Goal: Book appointment/travel/reservation

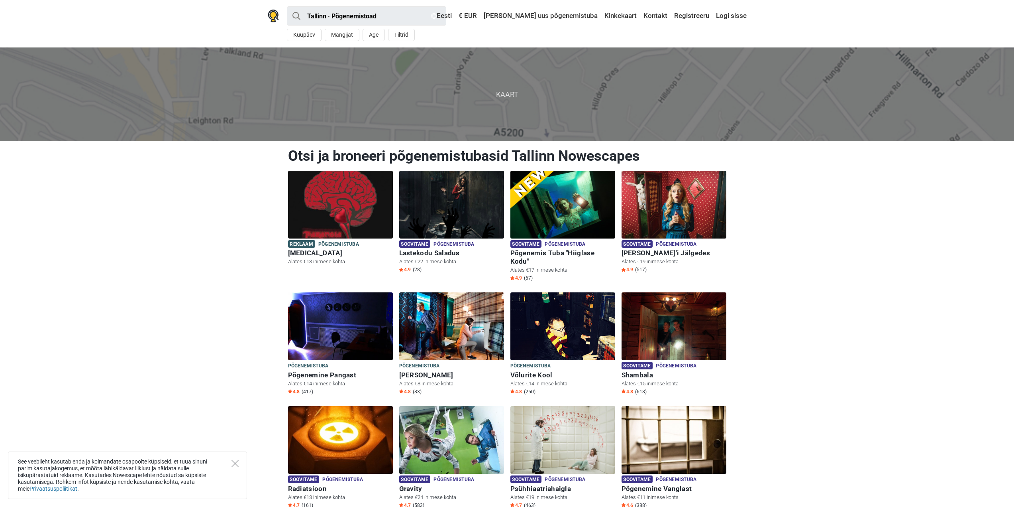
drag, startPoint x: 765, startPoint y: 167, endPoint x: 774, endPoint y: 157, distance: 13.5
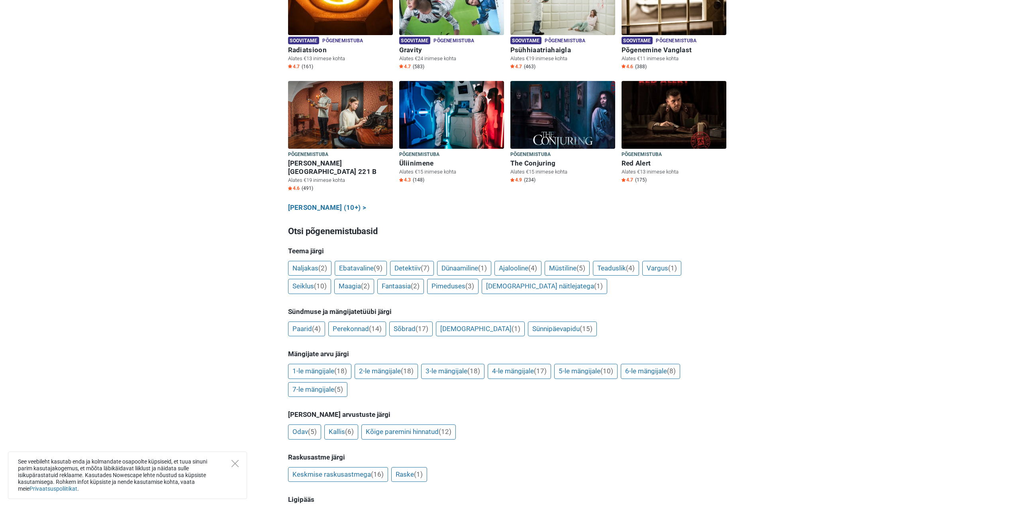
scroll to position [478, 0]
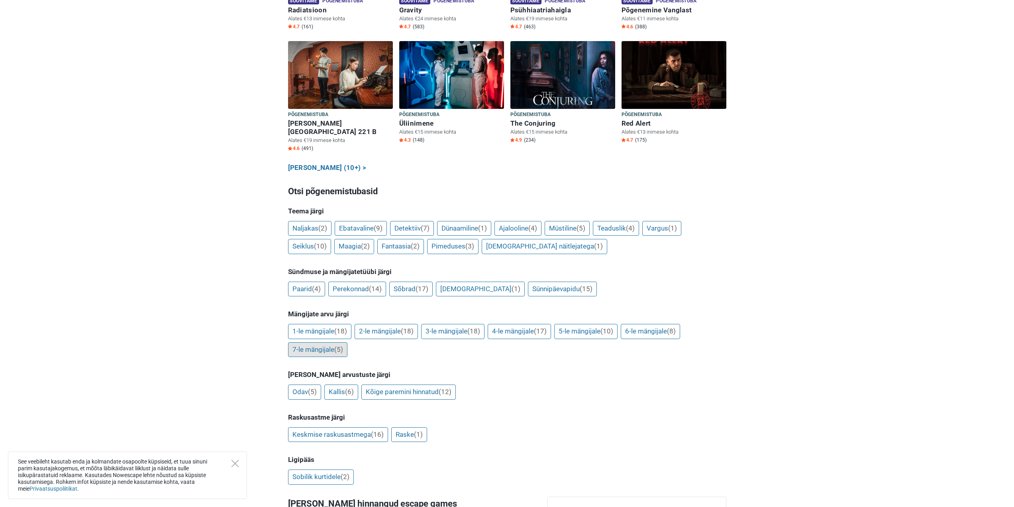
click at [314, 342] on link "7-le mängijale (5)" at bounding box center [317, 349] width 59 height 15
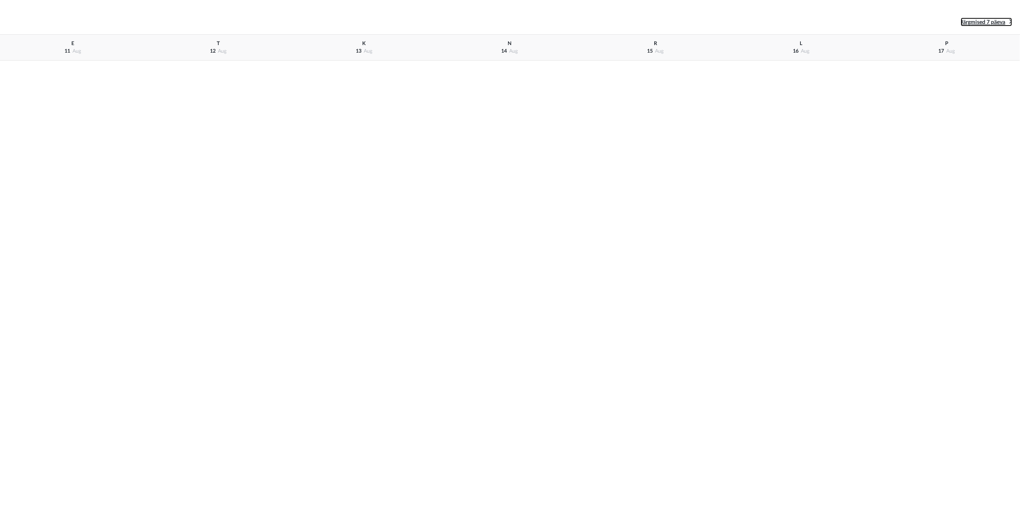
click at [1000, 22] on span "Järgmised 7 päeva" at bounding box center [983, 23] width 45 height 6
drag, startPoint x: 62, startPoint y: 45, endPoint x: 79, endPoint y: 47, distance: 16.8
click at [67, 45] on div "E 18 aug" at bounding box center [73, 48] width 146 height 26
drag, startPoint x: 147, startPoint y: 89, endPoint x: 171, endPoint y: 114, distance: 34.1
click at [153, 61] on html "Eelmised 7 päeva Järgmised 7 päeva E 18 aug T 19 aug K 20 aug N 21 aug R 22 aug…" at bounding box center [510, 30] width 1020 height 61
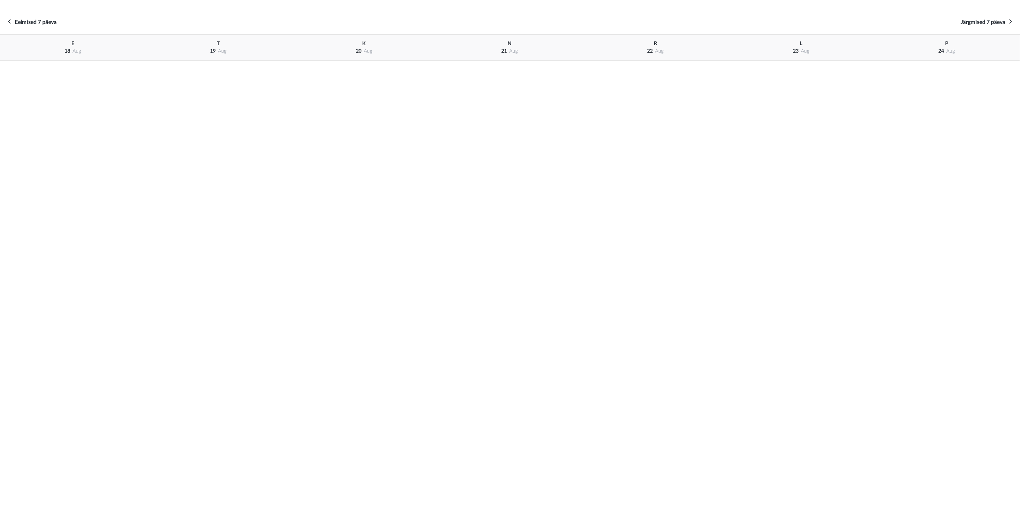
drag, startPoint x: 187, startPoint y: 129, endPoint x: 304, endPoint y: 130, distance: 117.6
click at [217, 61] on html "Eelmised 7 päeva Järgmised 7 päeva E 18 aug T 19 aug K 20 aug N 21 aug R 22 aug…" at bounding box center [510, 30] width 1020 height 61
click at [390, 61] on html "Eelmised 7 päeva Järgmised 7 päeva E 18 aug T 19 aug K 20 aug N 21 aug R 22 aug…" at bounding box center [510, 30] width 1020 height 61
click at [249, 35] on div "E 18 aug T 19 aug K 20 aug N 21 aug R 22 aug L 23 aug P 24 aug" at bounding box center [510, 35] width 1020 height 0
click at [984, 17] on div "Eelmised 7 päeva Järgmised 7 päeva" at bounding box center [510, 22] width 1020 height 25
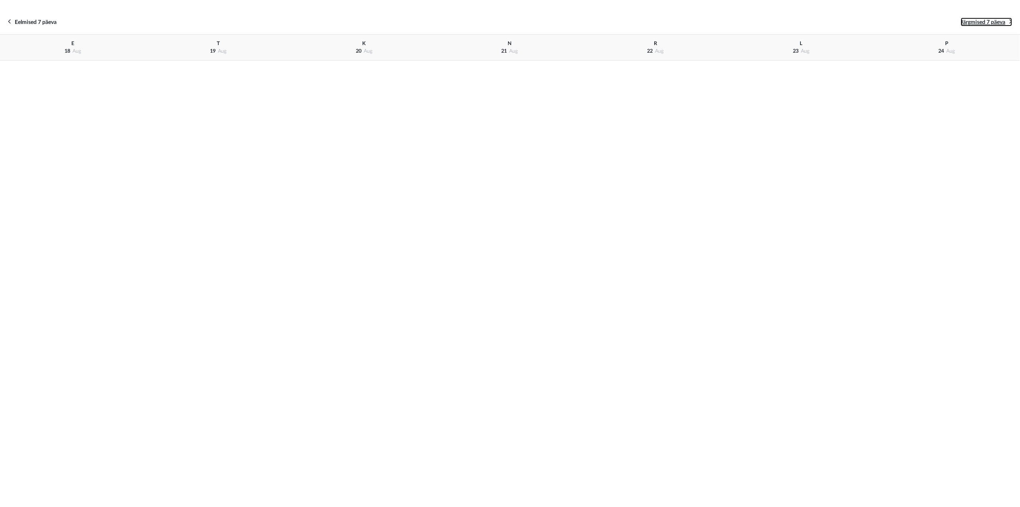
click at [981, 20] on span "Järgmised 7 päeva" at bounding box center [983, 23] width 45 height 6
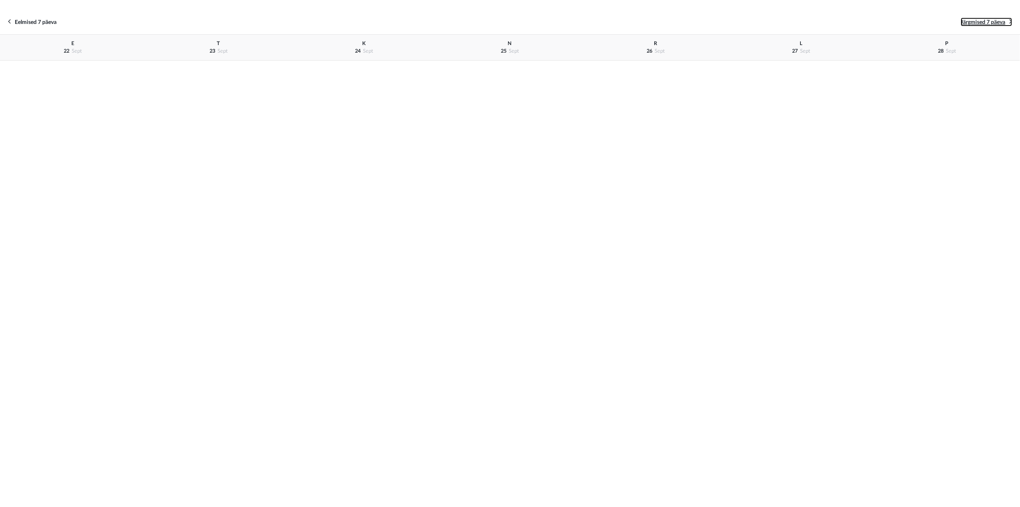
click at [981, 20] on span "Järgmised 7 päeva" at bounding box center [983, 23] width 45 height 6
drag, startPoint x: 981, startPoint y: 20, endPoint x: 943, endPoint y: 58, distance: 54.1
click at [979, 21] on span "Järgmised 7 päeva" at bounding box center [983, 23] width 45 height 6
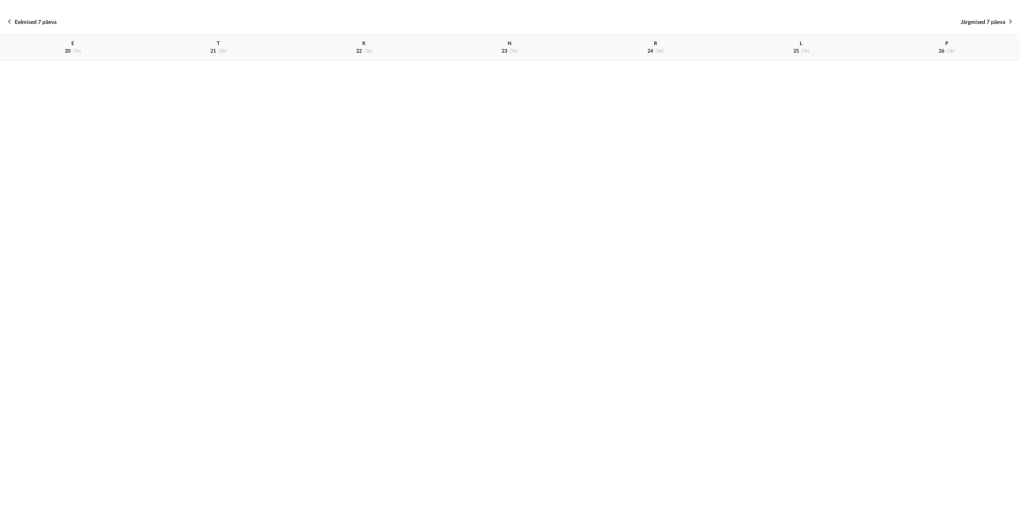
drag, startPoint x: 920, startPoint y: 92, endPoint x: 888, endPoint y: 79, distance: 33.6
click at [916, 61] on html "Eelmised 7 päeva Järgmised 7 päeva E 20 okt T 21 okt K 22 okt N 23 okt R 24 okt…" at bounding box center [510, 30] width 1020 height 61
drag, startPoint x: 753, startPoint y: 66, endPoint x: 739, endPoint y: 70, distance: 14.8
click at [746, 61] on html "Eelmised 7 päeva Järgmised 7 päeva E 20 okt T 21 okt K 22 okt N 23 okt R 24 okt…" at bounding box center [510, 30] width 1020 height 61
drag, startPoint x: 703, startPoint y: 86, endPoint x: 533, endPoint y: 135, distance: 177.2
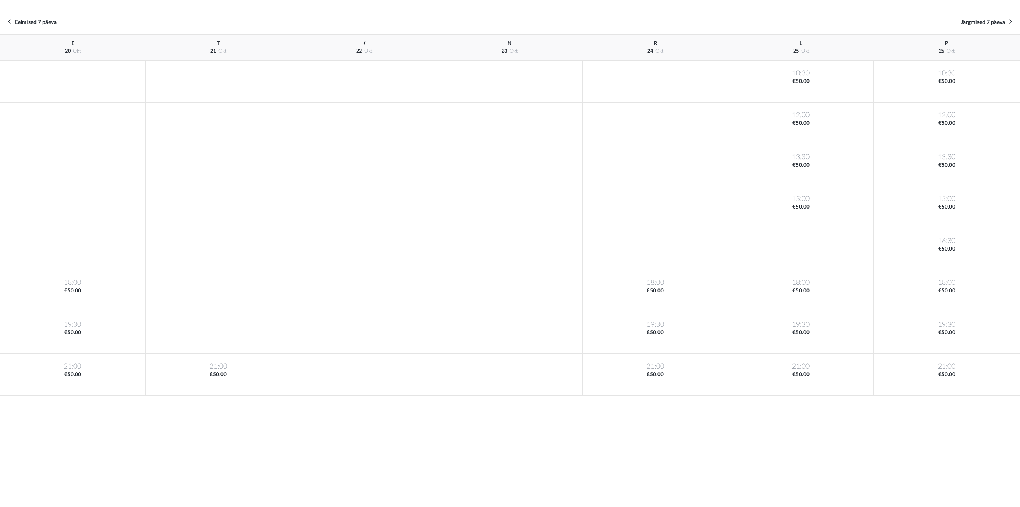
click at [607, 102] on div at bounding box center [656, 82] width 146 height 42
click at [21, 21] on span "Eelmised 7 päeva" at bounding box center [36, 23] width 42 height 6
click at [22, 21] on span "Eelmised 7 päeva" at bounding box center [36, 23] width 42 height 6
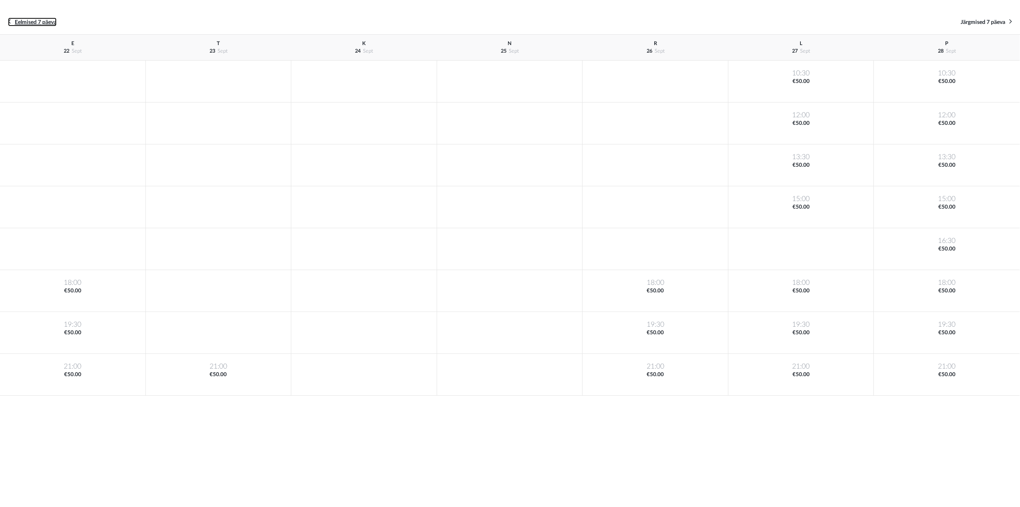
click at [22, 21] on span "Eelmised 7 päeva" at bounding box center [36, 23] width 42 height 6
click at [22, 20] on span "Eelmised 7 päeva" at bounding box center [36, 23] width 42 height 6
